Goal: Task Accomplishment & Management: Use online tool/utility

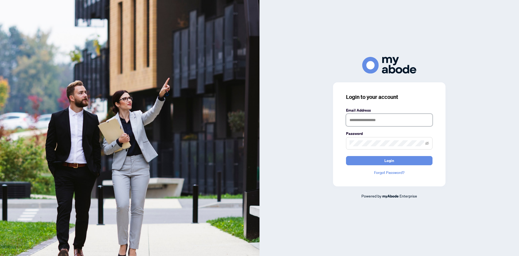
click at [383, 122] on input "text" at bounding box center [389, 120] width 87 height 12
type input "**********"
click at [346, 156] on button "Login" at bounding box center [389, 160] width 87 height 9
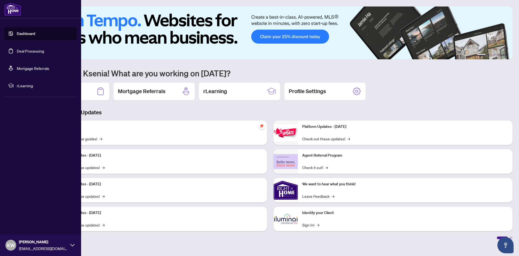
click at [17, 51] on link "Deal Processing" at bounding box center [30, 50] width 27 height 5
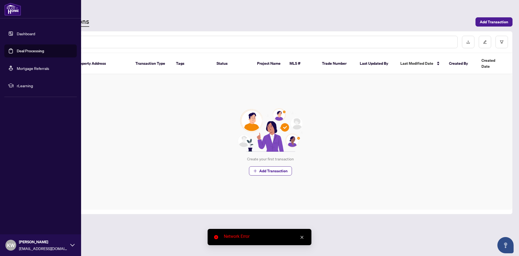
click at [17, 51] on link "Deal Processing" at bounding box center [30, 50] width 27 height 5
click at [22, 34] on link "Dashboard" at bounding box center [26, 33] width 18 height 5
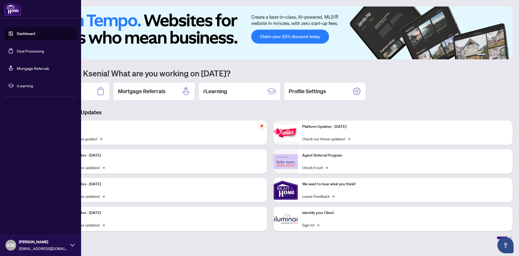
click at [17, 50] on link "Deal Processing" at bounding box center [30, 50] width 27 height 5
